Goal: Task Accomplishment & Management: Complete application form

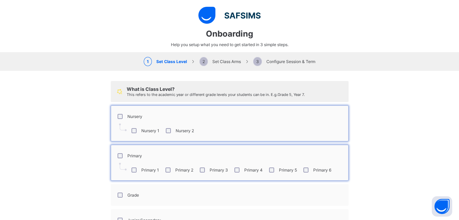
select select "**"
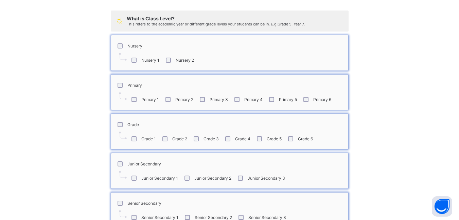
scroll to position [113, 0]
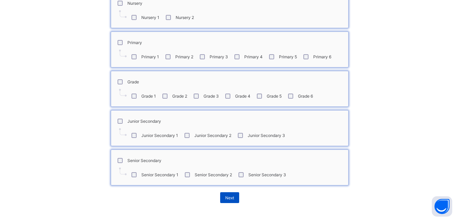
click at [228, 197] on span "Next" at bounding box center [229, 198] width 9 height 5
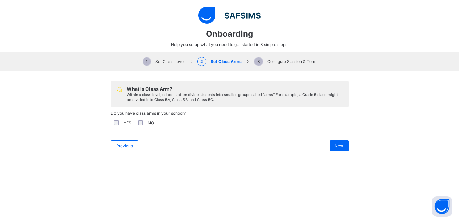
scroll to position [0, 0]
click at [336, 148] on span "Next" at bounding box center [338, 146] width 9 height 5
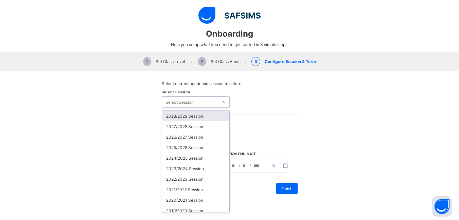
click at [221, 102] on icon at bounding box center [223, 102] width 4 height 7
click at [185, 149] on div "2025/2026 Session" at bounding box center [195, 148] width 67 height 11
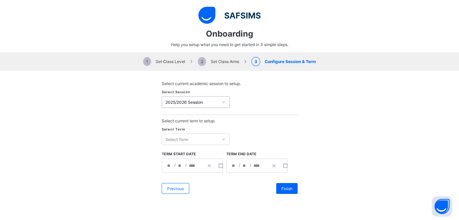
click at [221, 138] on icon at bounding box center [223, 139] width 4 height 7
click at [175, 153] on div "First Term" at bounding box center [195, 153] width 67 height 11
click at [218, 166] on icon "button" at bounding box center [220, 166] width 5 height 5
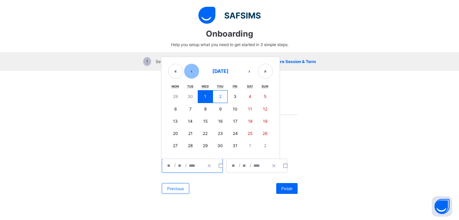
click at [190, 73] on button "‹" at bounding box center [191, 71] width 15 height 15
click at [174, 107] on abbr "8" at bounding box center [175, 108] width 2 height 5
type input "**********"
type input "*"
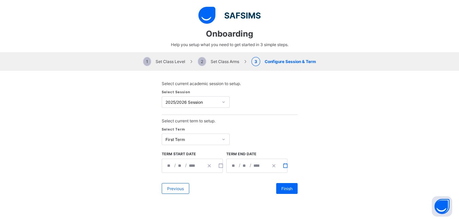
click at [283, 166] on rect "button" at bounding box center [285, 166] width 4 height 4
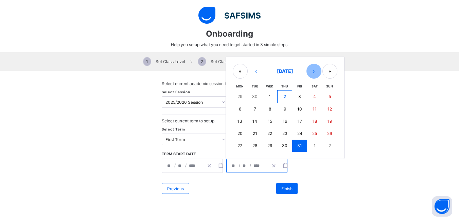
click at [309, 72] on button "›" at bounding box center [313, 71] width 15 height 15
click at [309, 72] on button "›" at bounding box center [313, 72] width 15 height 15
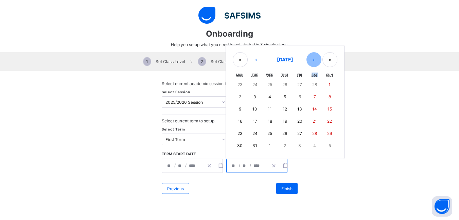
click at [309, 72] on div "Sat" at bounding box center [314, 75] width 15 height 8
click at [310, 60] on button "›" at bounding box center [313, 59] width 15 height 15
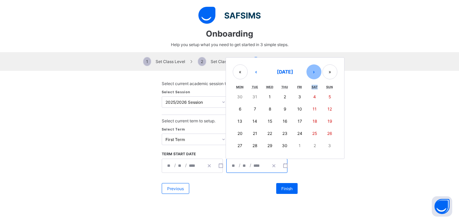
click at [307, 71] on button "›" at bounding box center [313, 72] width 15 height 15
click at [310, 72] on button "›" at bounding box center [313, 72] width 15 height 15
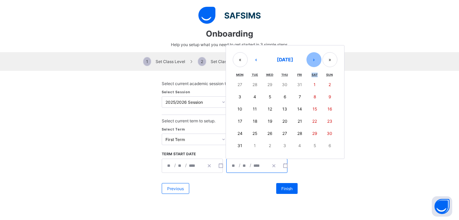
click at [310, 72] on div "Sat" at bounding box center [314, 75] width 15 height 8
click at [255, 59] on button "‹" at bounding box center [256, 59] width 15 height 15
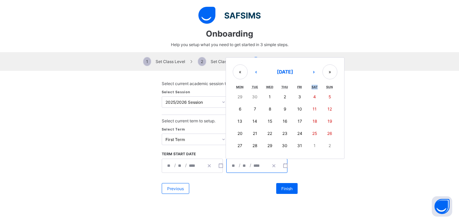
click at [297, 107] on abbr "10" at bounding box center [299, 109] width 5 height 5
type input "**********"
type input "*"
type input "**"
type input "****"
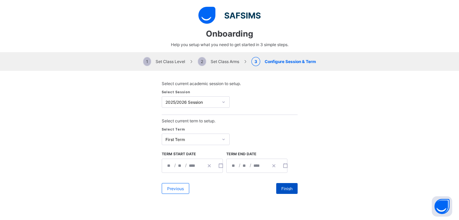
click at [283, 186] on span "Finish" at bounding box center [286, 188] width 11 height 5
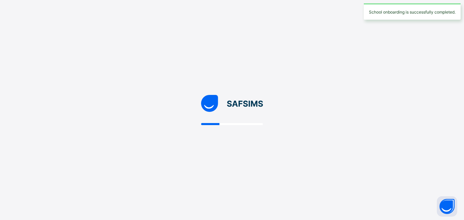
select select "**"
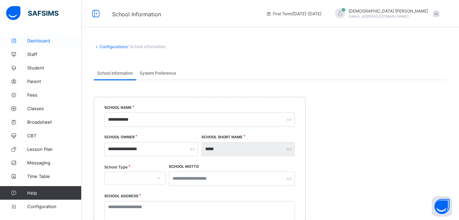
click at [35, 40] on span "Dashboard" at bounding box center [54, 40] width 54 height 5
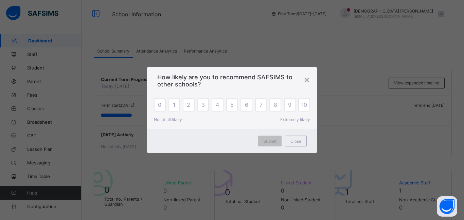
click at [31, 68] on div "× How likely are you to recommend SAFSIMS to other schools? 0 1 2 3 4 5 6 7 8 9…" at bounding box center [232, 110] width 464 height 220
click at [306, 80] on div "×" at bounding box center [307, 80] width 6 height 12
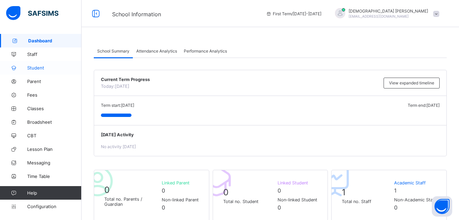
click at [39, 67] on span "Student" at bounding box center [54, 67] width 54 height 5
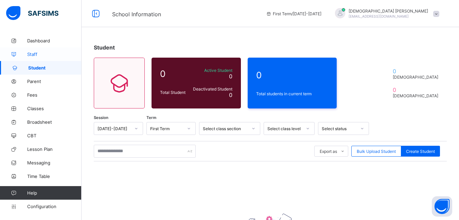
click at [33, 53] on span "Staff" at bounding box center [54, 54] width 54 height 5
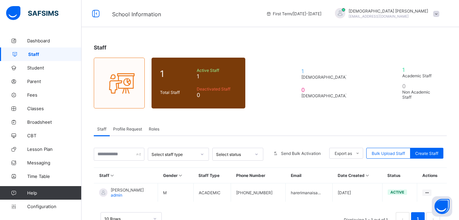
click at [32, 54] on span "Staff" at bounding box center [54, 54] width 53 height 5
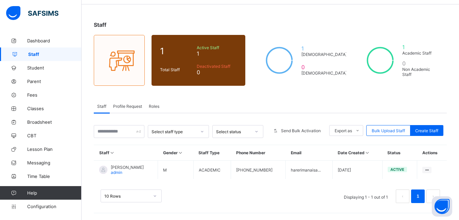
click at [204, 131] on icon at bounding box center [202, 131] width 4 height 7
click at [277, 157] on th "Phone Number" at bounding box center [258, 153] width 55 height 16
click at [33, 93] on span "Fees" at bounding box center [54, 94] width 54 height 5
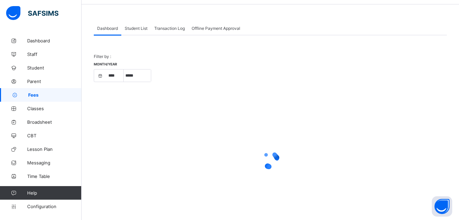
select select "****"
select select "*"
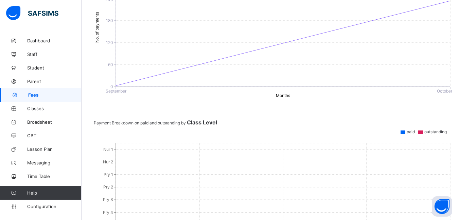
scroll to position [23, 0]
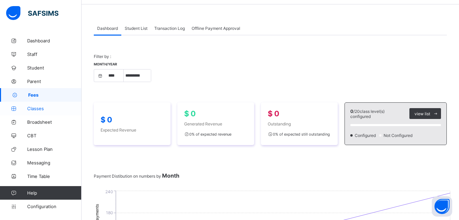
click at [33, 109] on span "Classes" at bounding box center [54, 108] width 54 height 5
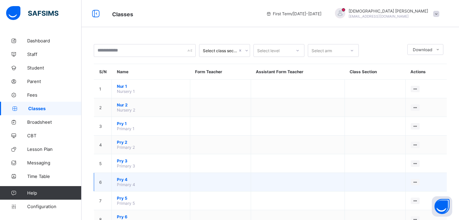
click at [128, 182] on span "Pry 4" at bounding box center [151, 179] width 68 height 5
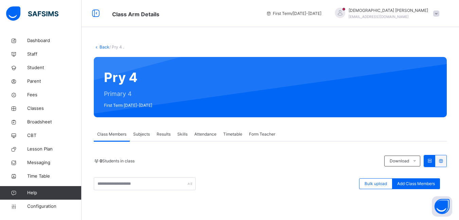
click at [143, 132] on span "Subjects" at bounding box center [141, 134] width 17 height 6
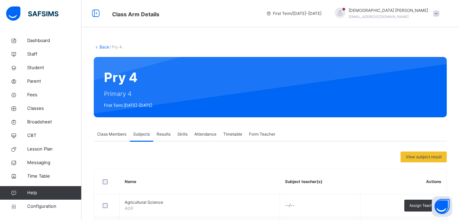
click at [164, 134] on span "Results" at bounding box center [164, 134] width 14 height 6
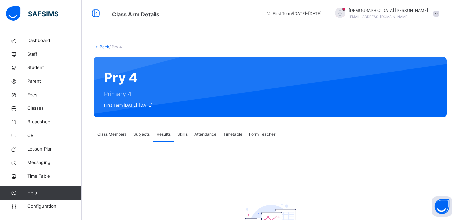
click at [181, 135] on span "Skills" at bounding box center [182, 134] width 10 height 6
click at [203, 132] on span "Attendance" at bounding box center [205, 134] width 22 height 6
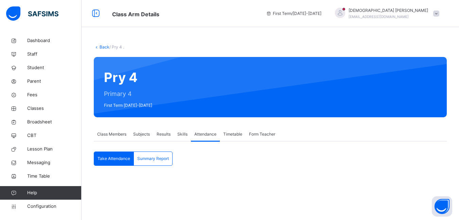
click at [229, 134] on span "Timetable" at bounding box center [232, 134] width 19 height 6
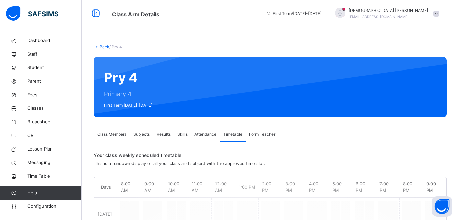
click at [253, 134] on span "Form Teacher" at bounding box center [262, 134] width 26 height 6
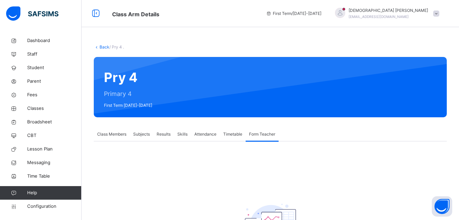
click at [109, 135] on span "Class Members" at bounding box center [111, 134] width 29 height 6
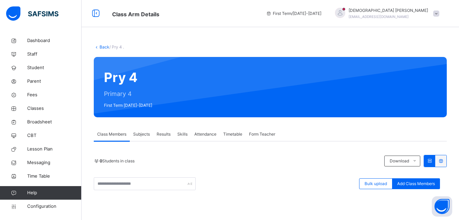
click at [143, 134] on span "Subjects" at bounding box center [141, 134] width 17 height 6
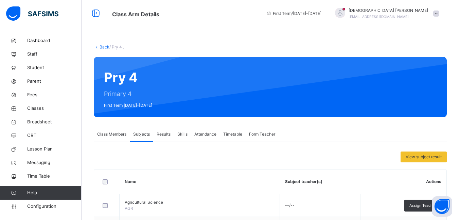
click at [165, 135] on span "Results" at bounding box center [164, 134] width 14 height 6
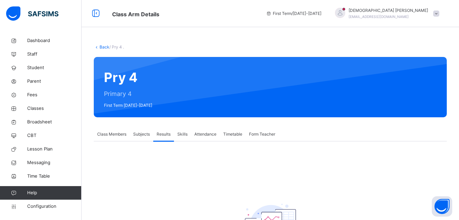
click at [183, 135] on span "Skills" at bounding box center [182, 134] width 10 height 6
click at [33, 135] on span "CBT" at bounding box center [54, 135] width 54 height 7
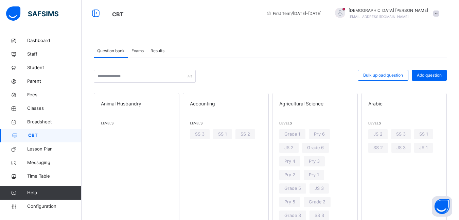
click at [140, 51] on span "Exams" at bounding box center [137, 51] width 12 height 6
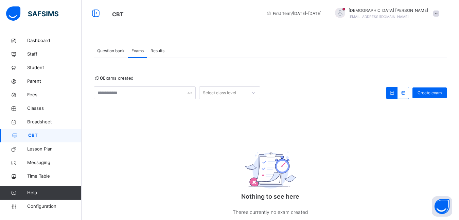
click at [155, 50] on span "Results" at bounding box center [157, 51] width 14 height 6
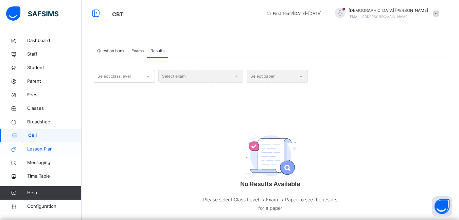
click at [38, 147] on span "Lesson Plan" at bounding box center [54, 149] width 54 height 7
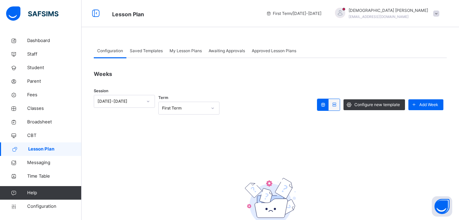
click at [142, 52] on span "Saved Templates" at bounding box center [146, 51] width 33 height 6
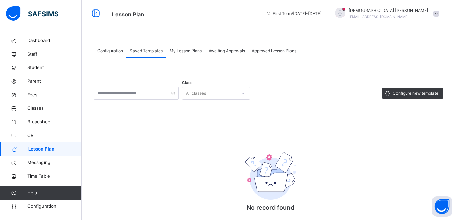
click at [181, 51] on span "My Lesson Plans" at bounding box center [185, 51] width 32 height 6
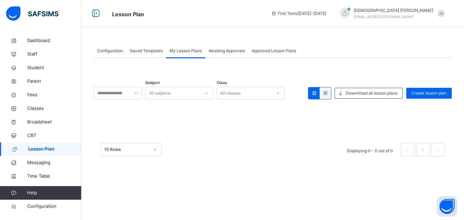
click at [231, 51] on span "Awaiting Approvals" at bounding box center [227, 51] width 36 height 6
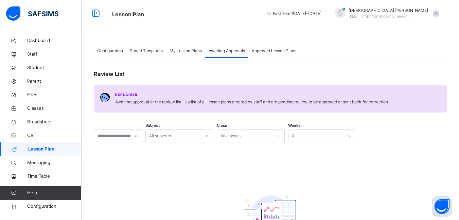
click at [261, 53] on span "Approved Lesson Plans" at bounding box center [274, 51] width 44 height 6
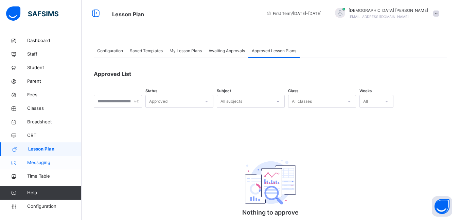
click at [36, 162] on span "Messaging" at bounding box center [54, 163] width 54 height 7
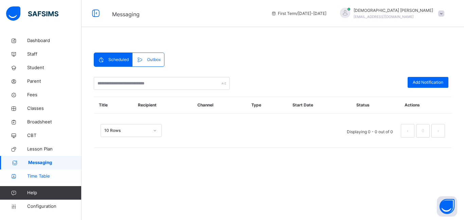
click at [40, 175] on span "Time Table" at bounding box center [54, 176] width 54 height 7
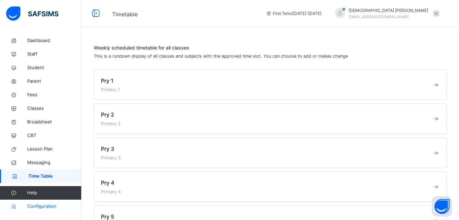
click at [34, 205] on span "Configuration" at bounding box center [54, 206] width 54 height 7
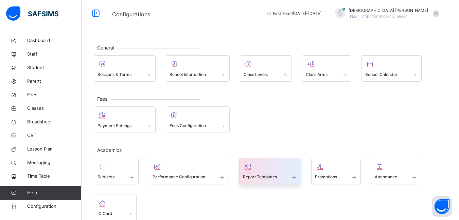
click at [256, 171] on div at bounding box center [270, 167] width 54 height 10
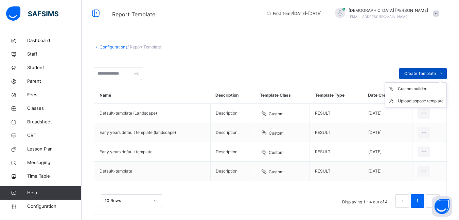
click at [420, 71] on span "Create Template" at bounding box center [420, 74] width 32 height 6
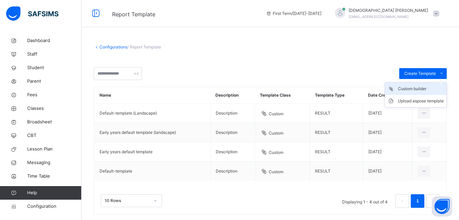
click at [407, 91] on div "Custom builder" at bounding box center [421, 89] width 46 height 7
click at [142, 46] on span "/ Report Template" at bounding box center [144, 46] width 34 height 5
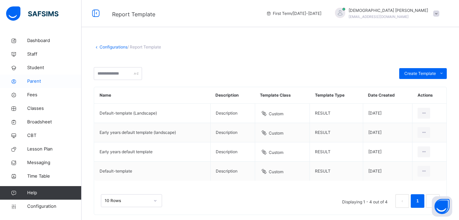
click at [32, 79] on span "Parent" at bounding box center [54, 81] width 54 height 7
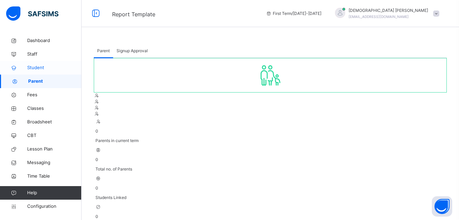
click at [32, 67] on span "Student" at bounding box center [54, 68] width 54 height 7
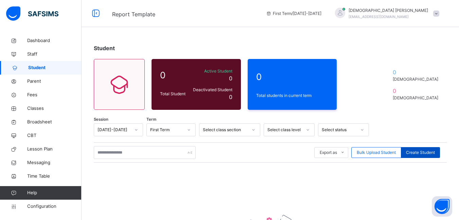
click at [418, 154] on span "Create Student" at bounding box center [420, 153] width 29 height 6
select select "**"
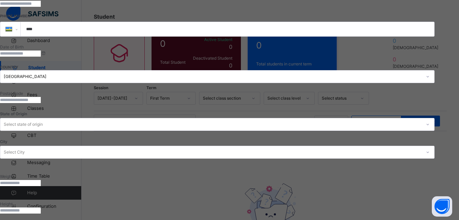
scroll to position [247, 0]
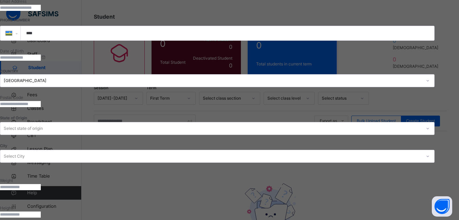
type textarea "*********"
type input "******"
type input "*****"
type input "**********"
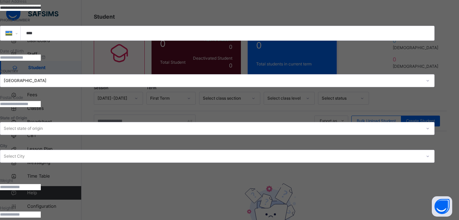
type input "******"
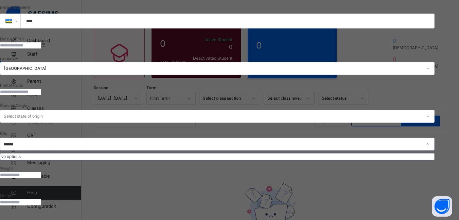
scroll to position [0, 0]
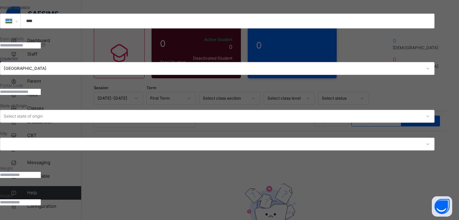
click at [41, 172] on input "text" at bounding box center [20, 175] width 41 height 6
type input "*"
click at [426, 141] on icon at bounding box center [428, 144] width 4 height 7
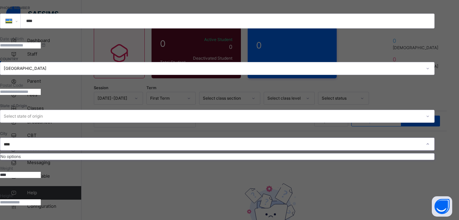
type input "****"
click at [41, 89] on input "text" at bounding box center [20, 92] width 41 height 6
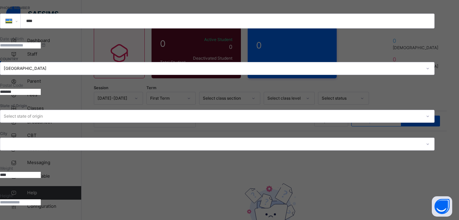
type input "****"
click at [426, 113] on icon at bounding box center [428, 116] width 4 height 7
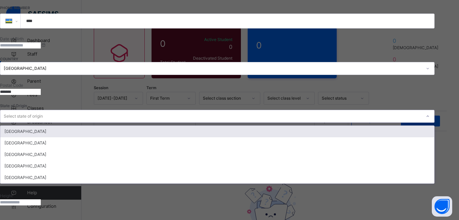
click at [364, 126] on div "Southern Province" at bounding box center [217, 132] width 434 height 12
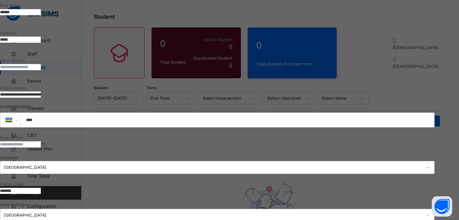
scroll to position [130, 0]
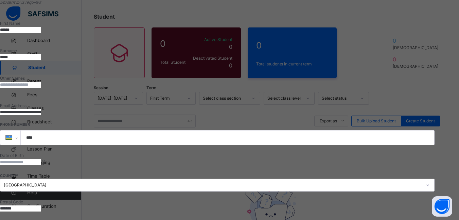
click at [299, 131] on input "****" at bounding box center [226, 138] width 408 height 14
type input "**********"
type input "******"
click at [41, 159] on input at bounding box center [20, 162] width 41 height 6
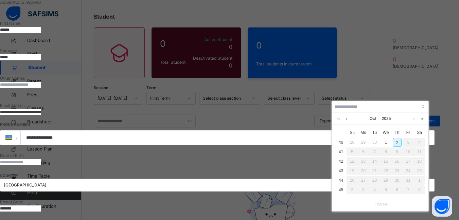
click at [358, 103] on div at bounding box center [380, 107] width 96 height 12
click at [340, 142] on td "40" at bounding box center [340, 143] width 11 height 10
click at [397, 141] on div "2" at bounding box center [397, 142] width 9 height 9
type input "**********"
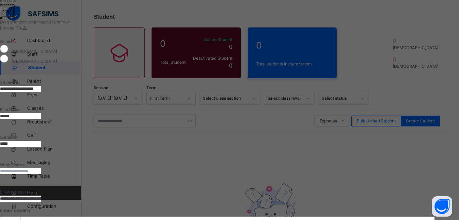
scroll to position [22, 0]
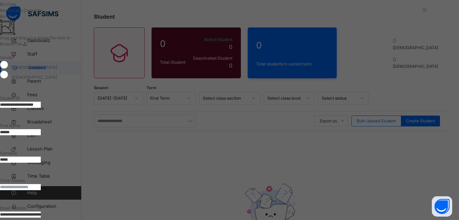
type input "**********"
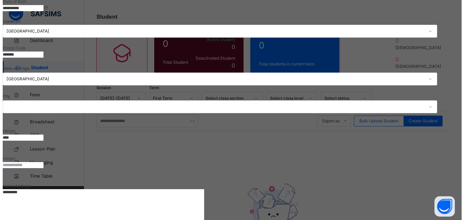
scroll to position [291, 0]
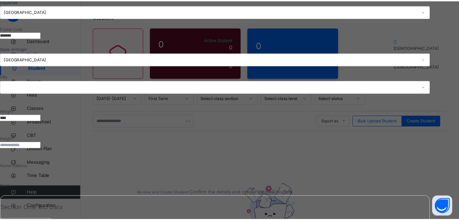
scroll to position [153, 0]
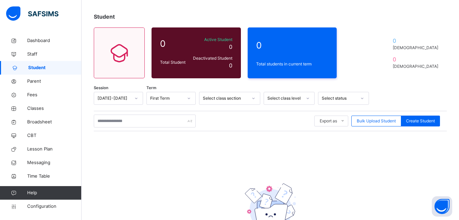
click at [155, 151] on div "Session 2025-2026 Term First Term Select class section Select class level Selec…" at bounding box center [270, 178] width 353 height 173
click at [113, 53] on icon at bounding box center [119, 53] width 29 height 24
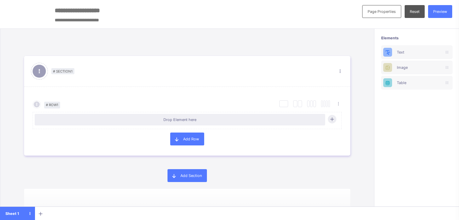
scroll to position [7, 0]
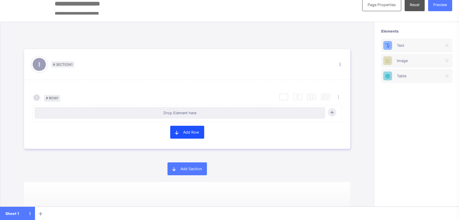
click at [183, 132] on span "Add Row" at bounding box center [191, 132] width 16 height 5
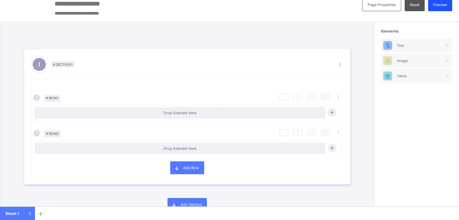
click at [444, 4] on span "Preview" at bounding box center [440, 4] width 14 height 5
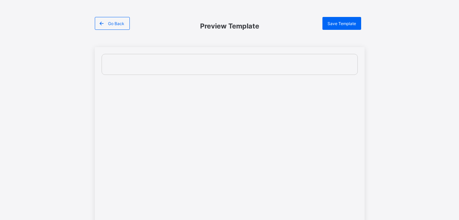
click at [143, 64] on div at bounding box center [230, 61] width 242 height 7
click at [108, 23] on span at bounding box center [101, 23] width 13 height 13
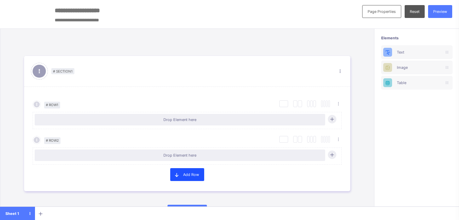
click at [181, 174] on span at bounding box center [176, 174] width 13 height 13
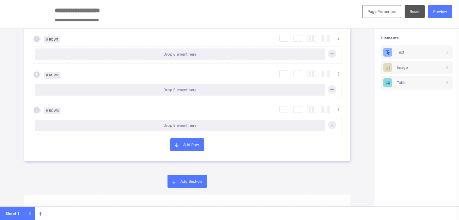
scroll to position [81, 0]
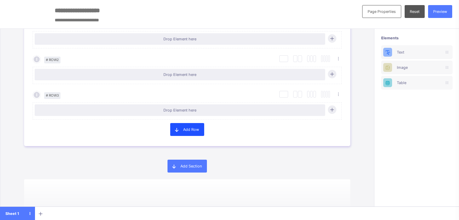
click at [185, 131] on span "Add Row" at bounding box center [191, 129] width 16 height 5
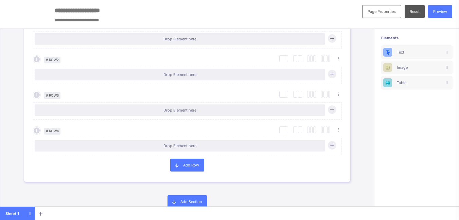
scroll to position [0, 0]
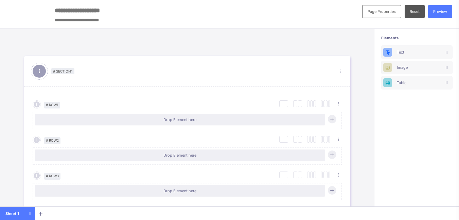
click at [54, 75] on div "# Section 1 Section Properties Duplicate Section Delete Section" at bounding box center [187, 71] width 326 height 31
click at [80, 12] on input "text" at bounding box center [136, 10] width 170 height 11
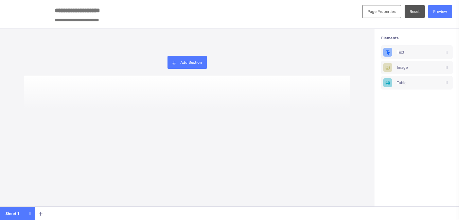
scroll to position [7, 0]
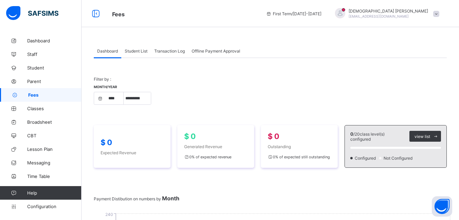
select select "****"
select select "*"
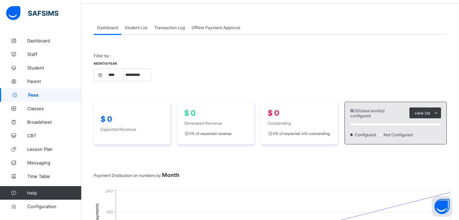
click at [133, 26] on span "Student List" at bounding box center [136, 27] width 23 height 5
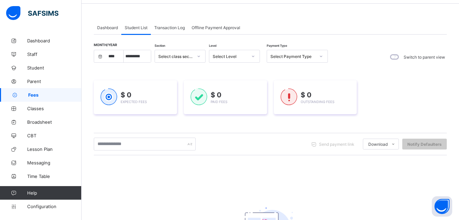
click at [133, 26] on span "Student List" at bounding box center [136, 27] width 23 height 5
click at [161, 29] on span "Transaction Log" at bounding box center [169, 27] width 31 height 5
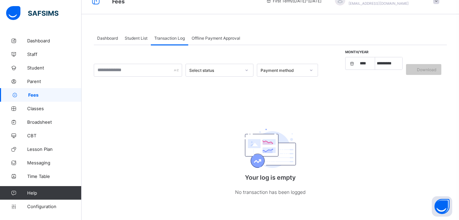
click at [203, 36] on span "Offline Payment Approval" at bounding box center [216, 38] width 49 height 5
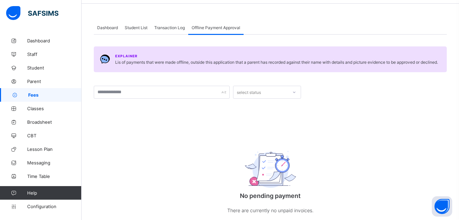
click at [111, 27] on span "Dashboard" at bounding box center [107, 27] width 21 height 5
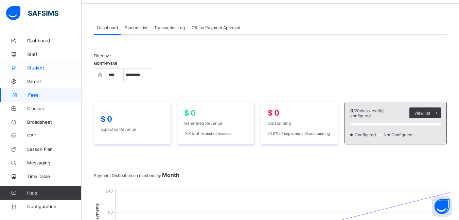
click at [40, 66] on span "Student" at bounding box center [54, 67] width 54 height 5
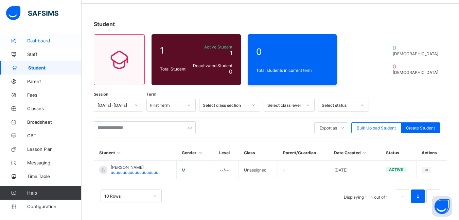
click at [39, 37] on link "Dashboard" at bounding box center [41, 41] width 82 height 14
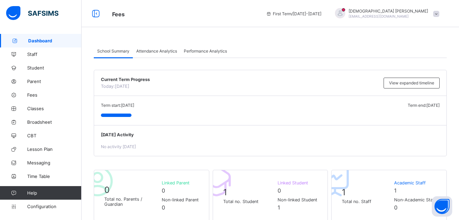
click at [150, 52] on span "Attendance Analytics" at bounding box center [156, 51] width 41 height 5
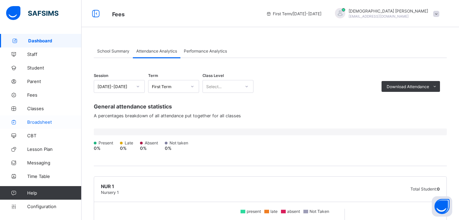
click at [33, 124] on span "Broadsheet" at bounding box center [54, 122] width 54 height 5
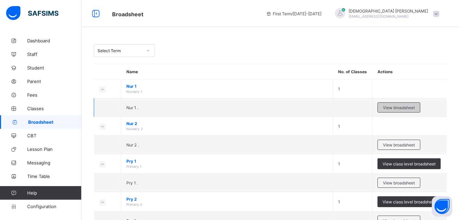
click at [396, 109] on span "View broadsheet" at bounding box center [399, 107] width 32 height 5
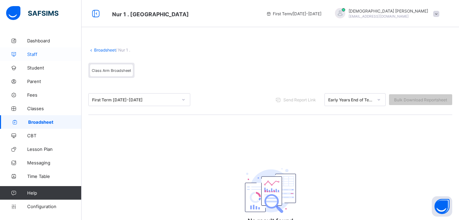
click at [33, 51] on link "Staff" at bounding box center [41, 55] width 82 height 14
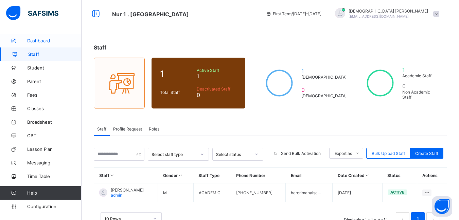
click at [37, 39] on span "Dashboard" at bounding box center [54, 40] width 54 height 5
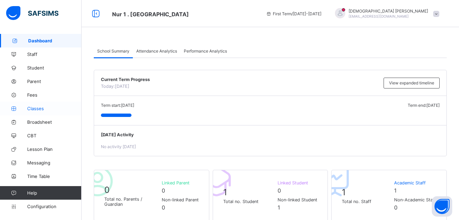
click at [30, 108] on span "Classes" at bounding box center [54, 108] width 54 height 5
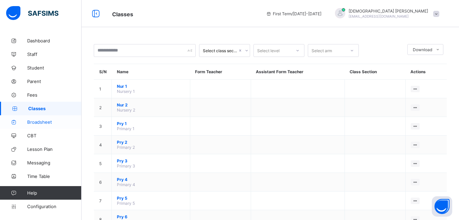
click at [33, 121] on span "Broadsheet" at bounding box center [54, 122] width 54 height 5
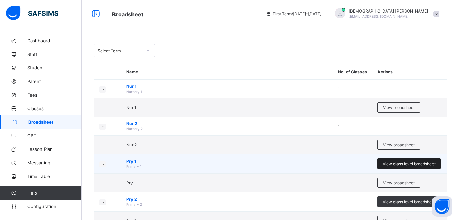
click at [400, 165] on span "View class level broadsheet" at bounding box center [408, 164] width 53 height 5
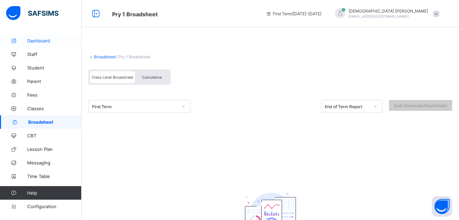
click at [40, 41] on span "Dashboard" at bounding box center [54, 40] width 54 height 5
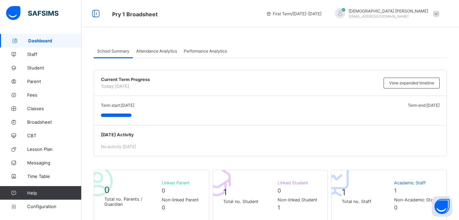
click at [15, 11] on img at bounding box center [32, 13] width 52 height 14
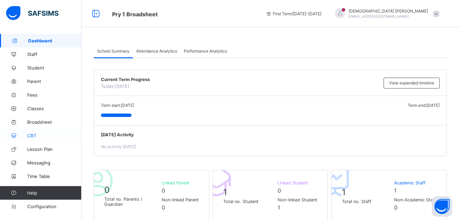
click at [28, 135] on span "CBT" at bounding box center [54, 135] width 54 height 5
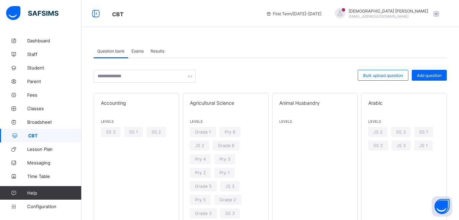
click at [138, 53] on span "Exams" at bounding box center [137, 51] width 12 height 5
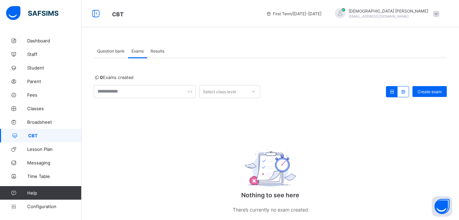
click at [158, 50] on span "Results" at bounding box center [157, 51] width 14 height 5
